Goal: Information Seeking & Learning: Learn about a topic

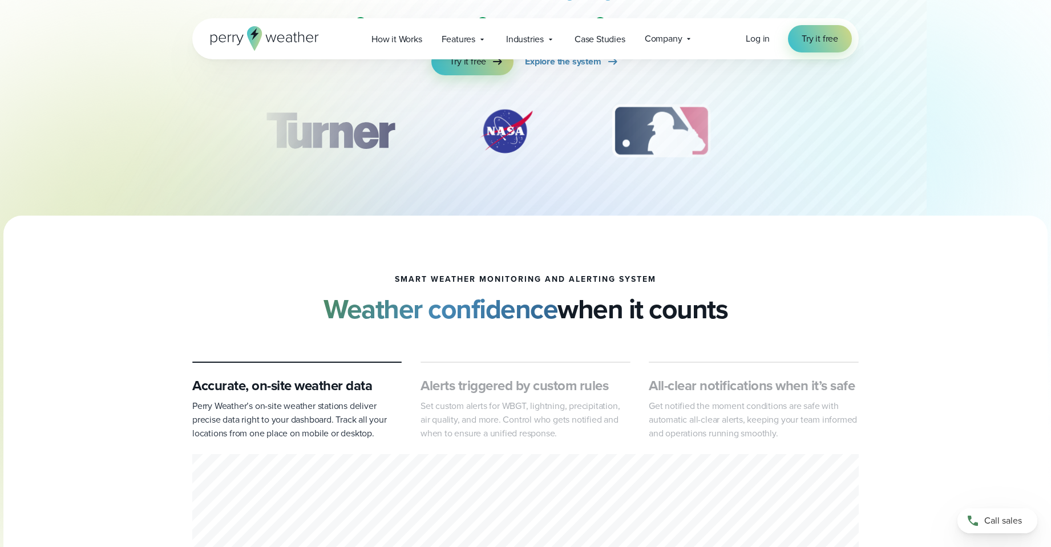
scroll to position [348, 0]
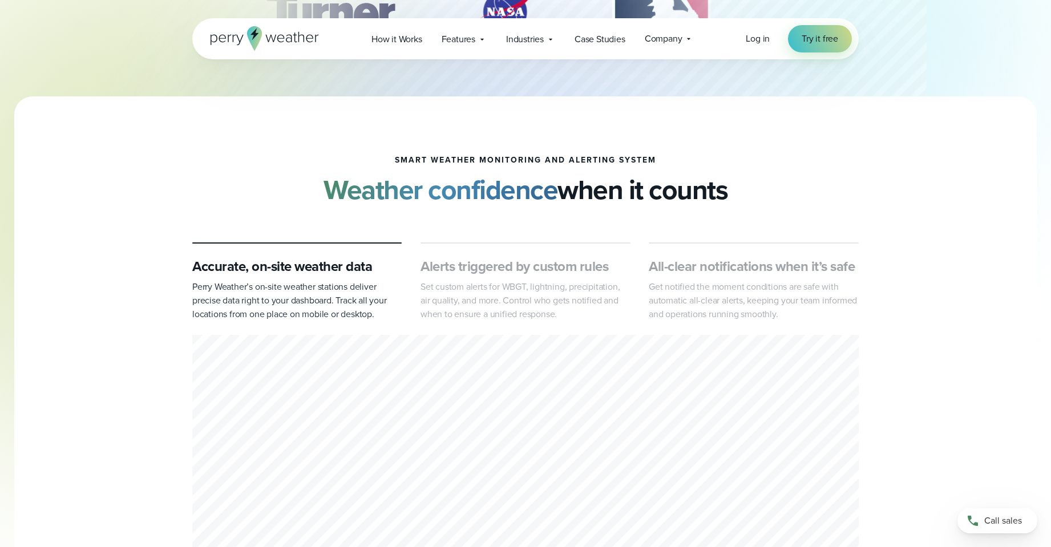
click at [488, 280] on p "Set custom alerts for WBGT, lightning, precipitation, air quality, and more. Co…" at bounding box center [526, 300] width 210 height 41
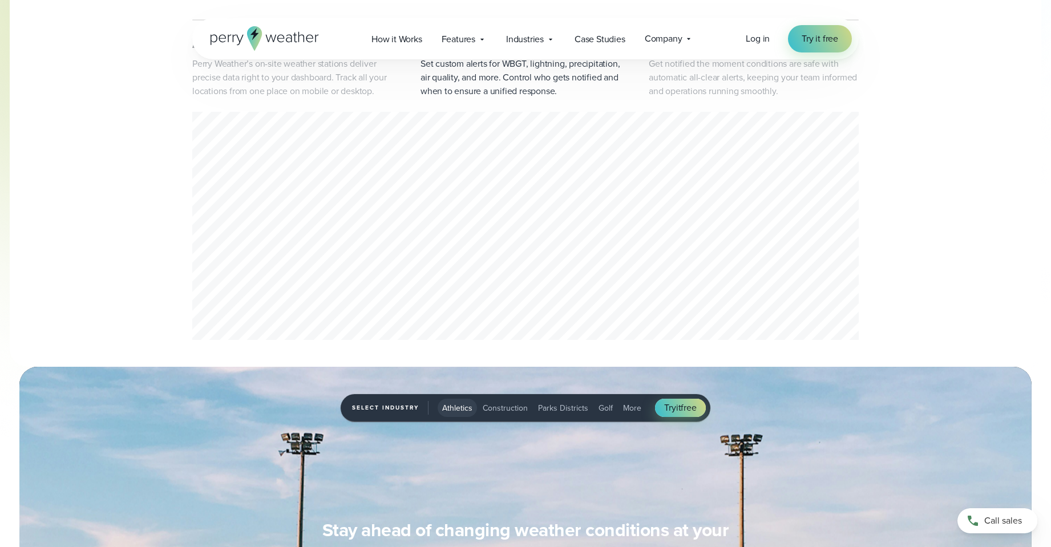
scroll to position [342, 0]
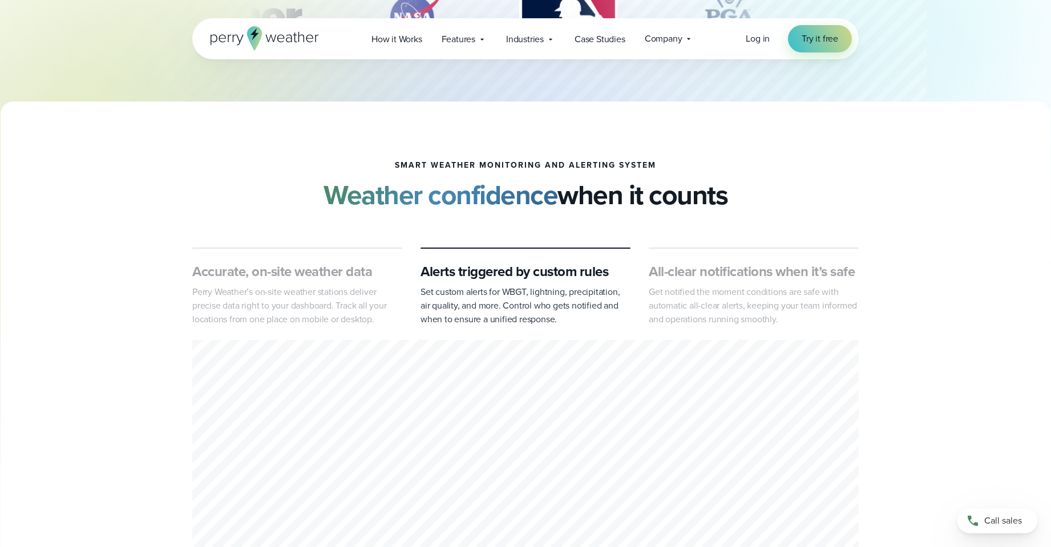
click at [733, 298] on p "Get notified the moment conditions are safe with automatic all-clear alerts, ke…" at bounding box center [754, 305] width 210 height 41
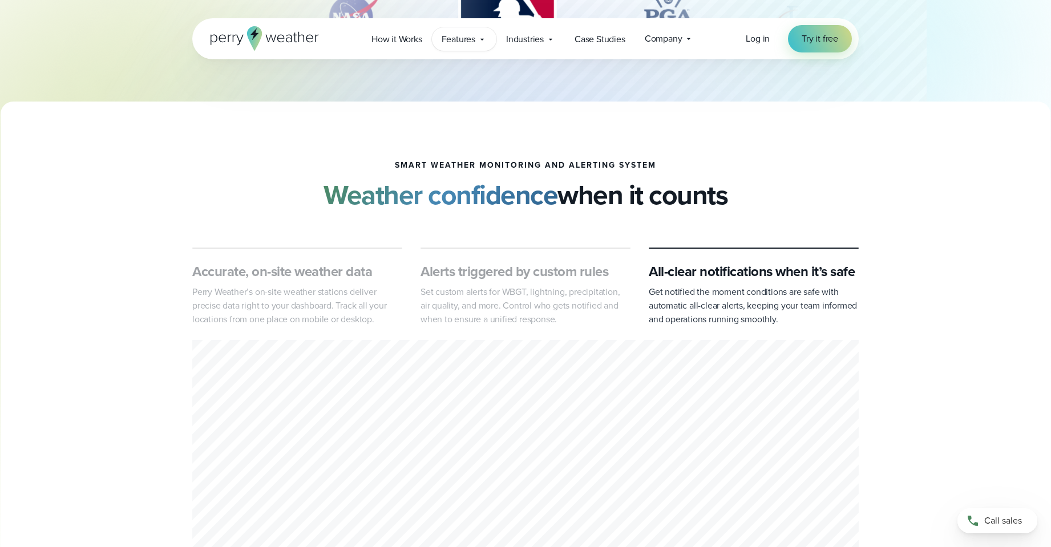
click at [466, 40] on span "Features" at bounding box center [459, 40] width 34 height 14
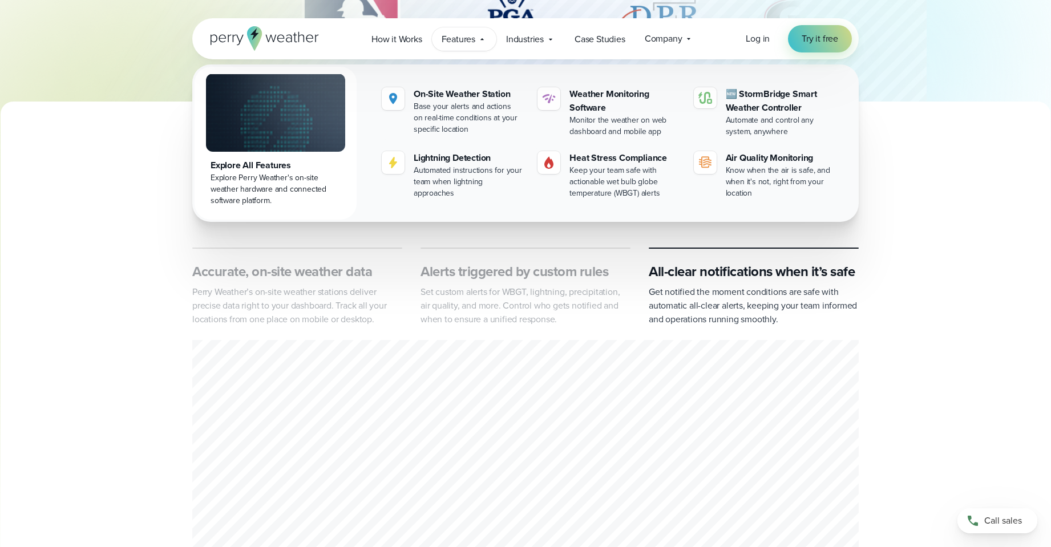
click at [499, 263] on h3 "Alerts triggered by custom rules" at bounding box center [526, 272] width 210 height 18
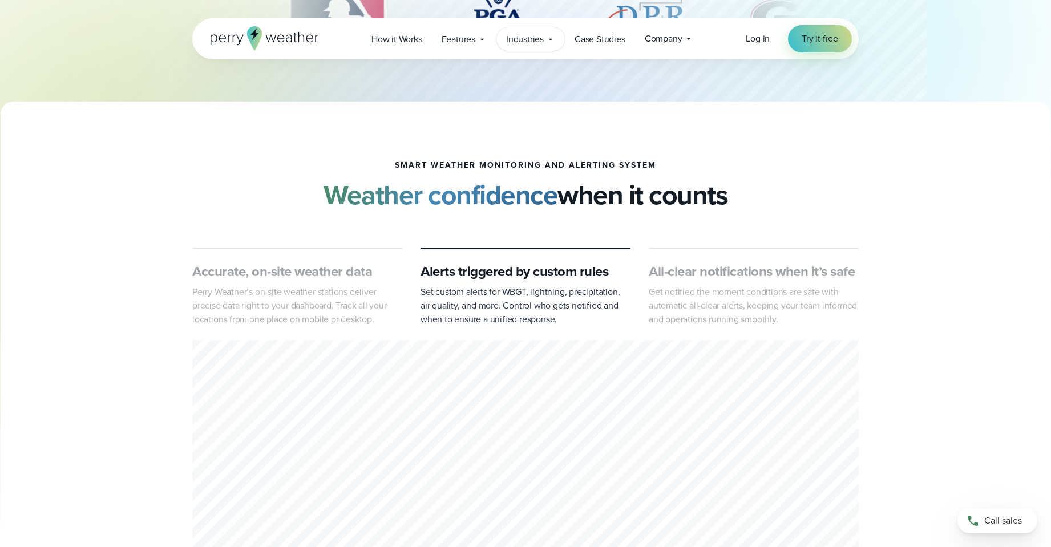
click at [544, 37] on span "Industries" at bounding box center [525, 40] width 38 height 14
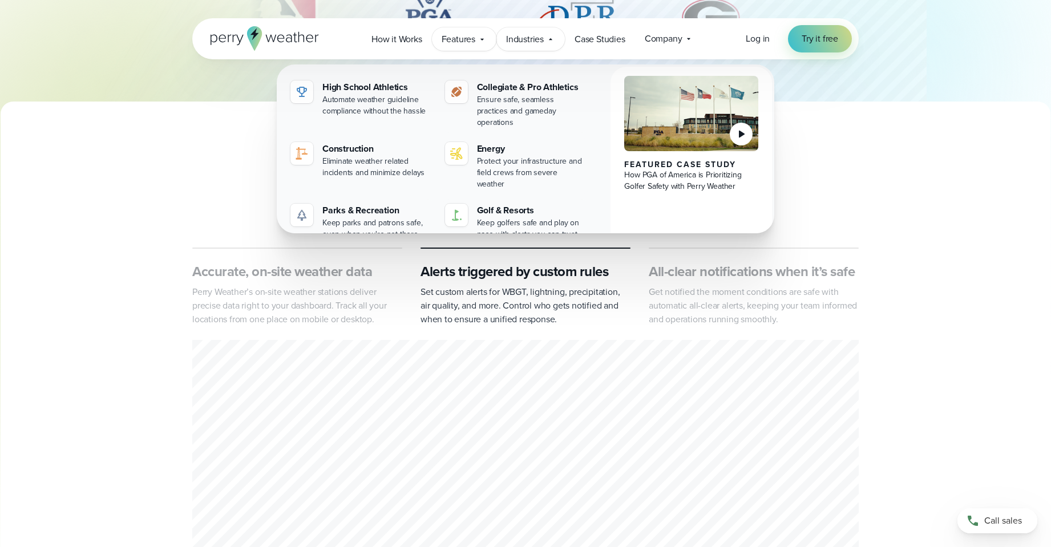
click at [454, 39] on span "Features" at bounding box center [459, 40] width 34 height 14
